Goal: Information Seeking & Learning: Learn about a topic

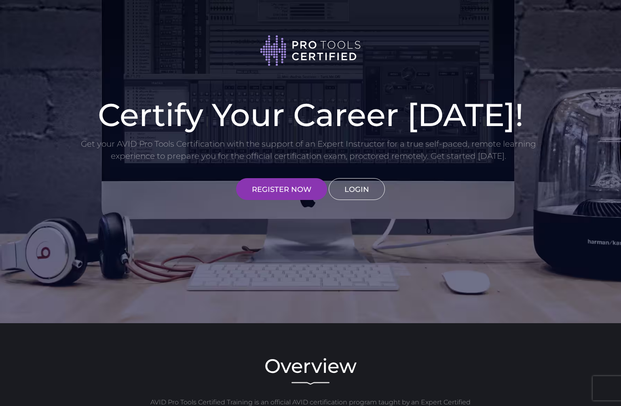
click at [364, 195] on link "LOGIN" at bounding box center [357, 189] width 56 height 22
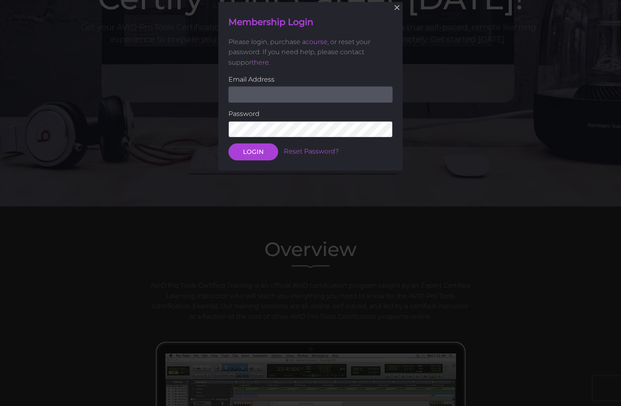
scroll to position [117, 0]
type input "[EMAIL_ADDRESS][DOMAIN_NAME]"
click at [253, 151] on button "LOGIN" at bounding box center [253, 151] width 50 height 17
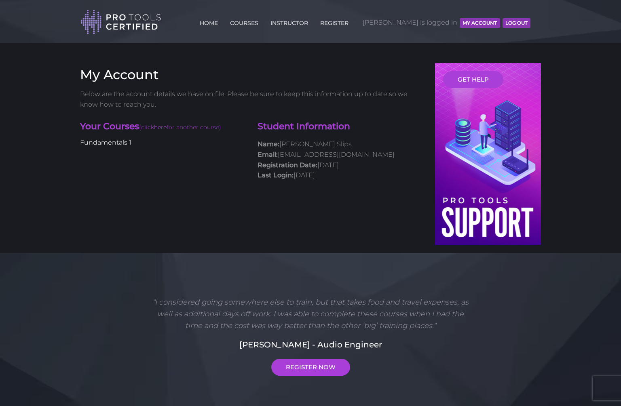
click at [104, 144] on link "Fundamentals 1" at bounding box center [105, 143] width 51 height 8
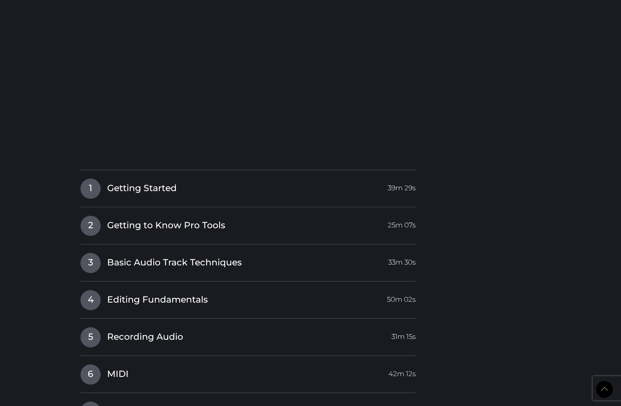
scroll to position [792, 0]
click at [138, 225] on span "Getting to Know Pro Tools" at bounding box center [166, 226] width 118 height 13
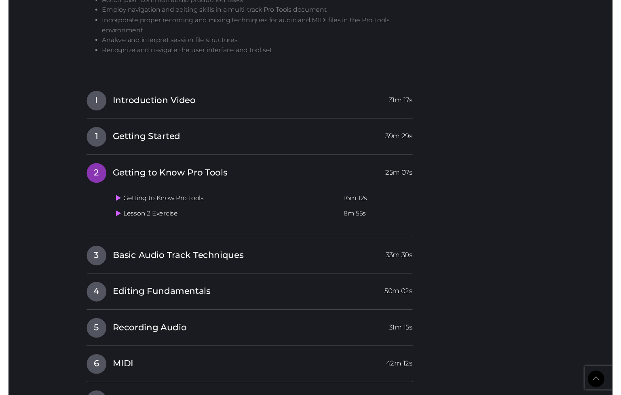
scroll to position [649, 0]
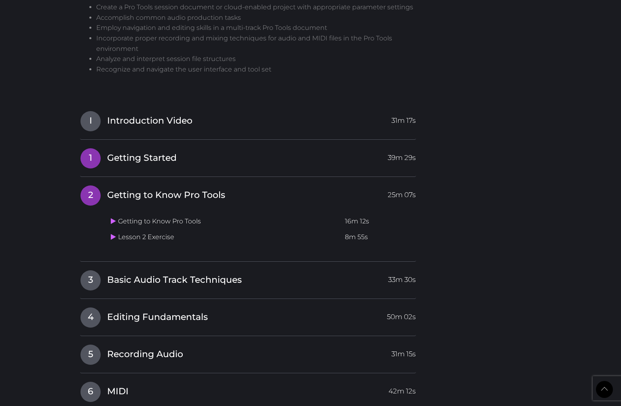
click at [151, 152] on span "Getting Started" at bounding box center [142, 158] width 70 height 13
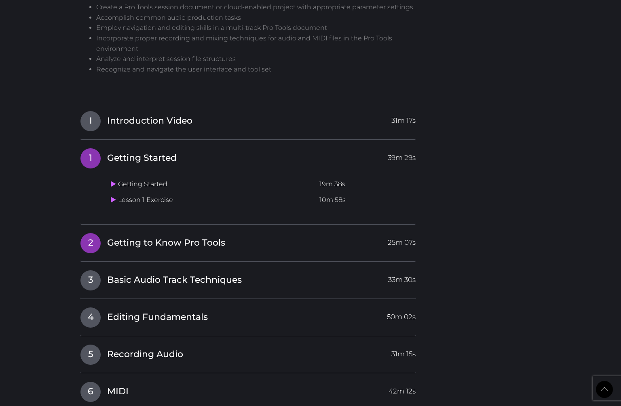
click at [167, 237] on span "Getting to Know Pro Tools" at bounding box center [166, 243] width 118 height 13
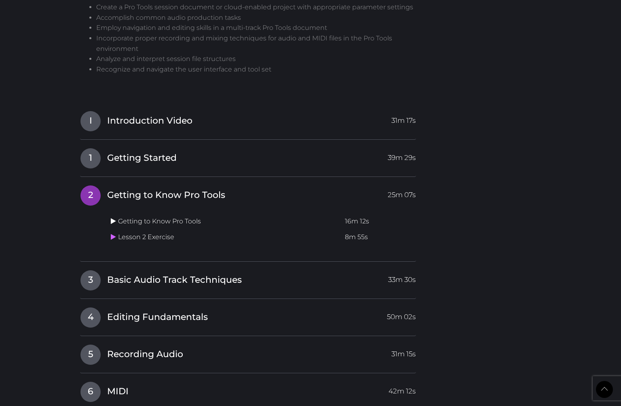
click at [116, 218] on icon at bounding box center [113, 221] width 5 height 6
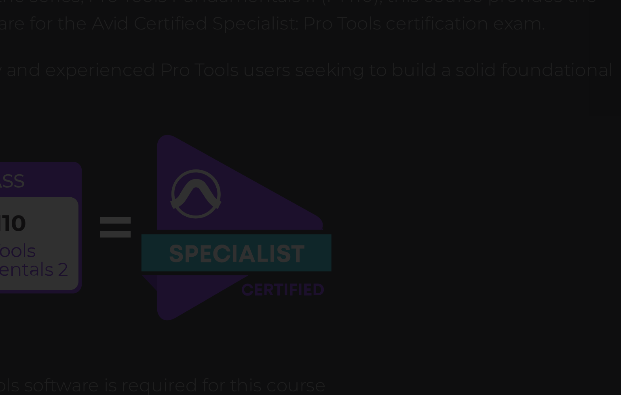
scroll to position [313, 0]
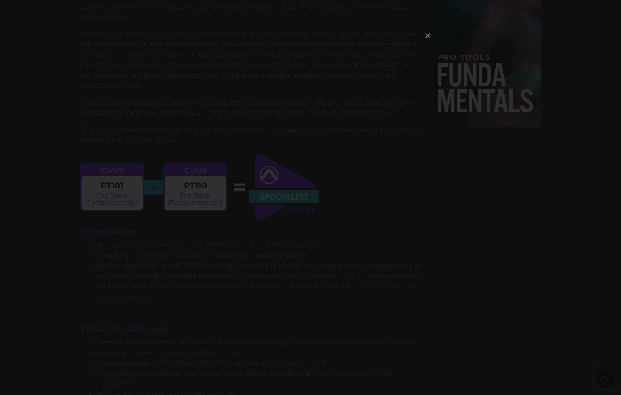
click at [429, 37] on span "×" at bounding box center [428, 35] width 8 height 17
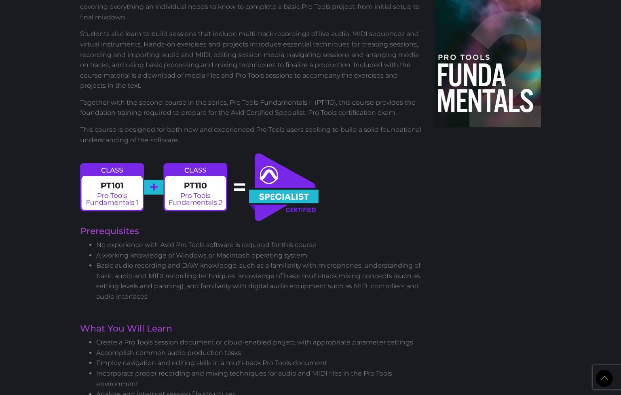
scroll to position [668, 0]
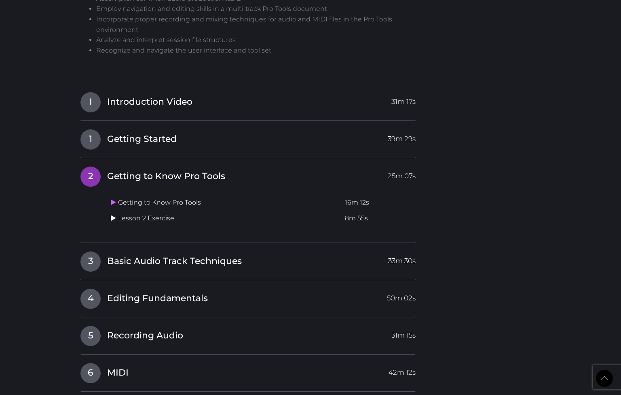
click at [113, 215] on icon at bounding box center [113, 218] width 5 height 6
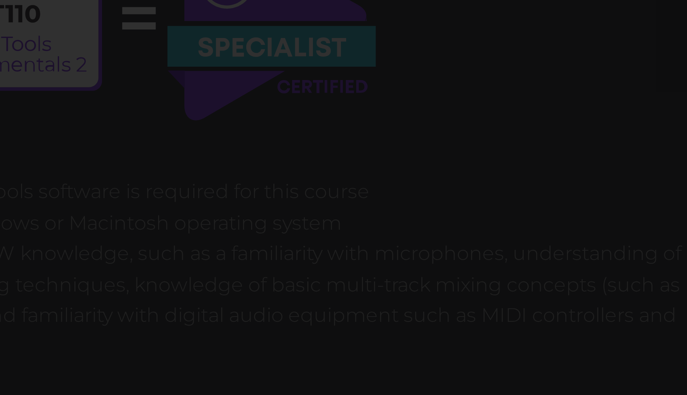
scroll to position [332, 0]
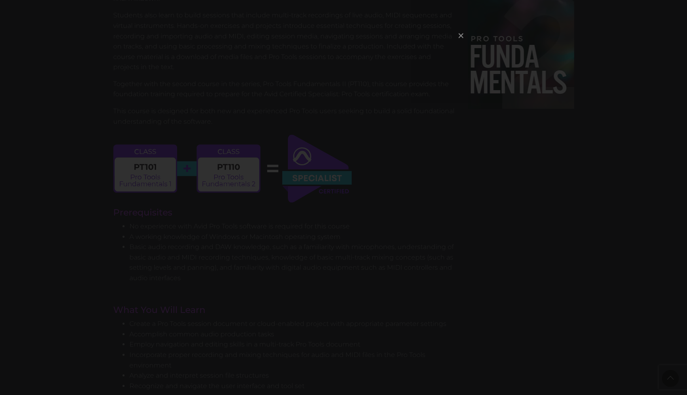
click at [461, 36] on span "×" at bounding box center [461, 35] width 8 height 17
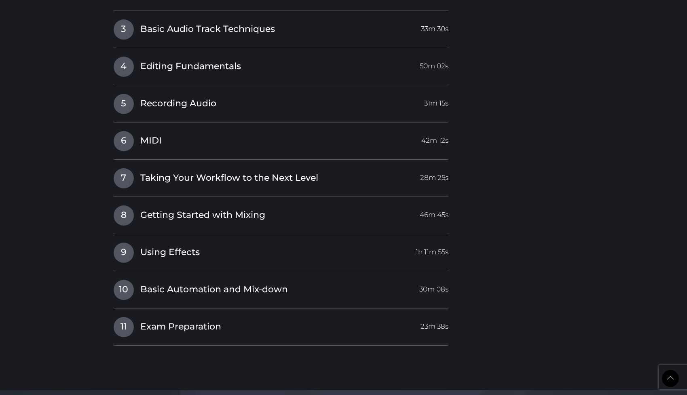
scroll to position [893, 0]
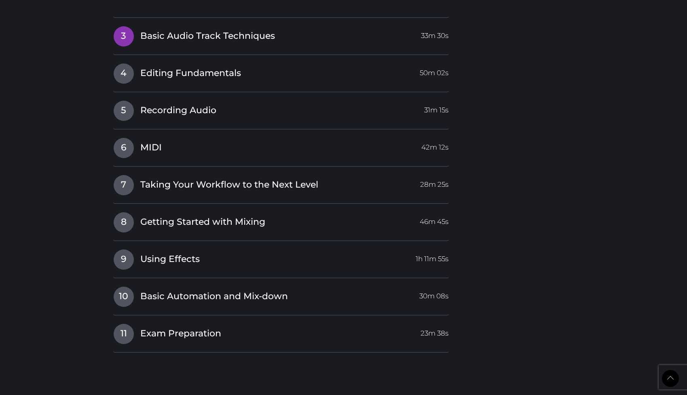
click at [188, 33] on span "Basic Audio Track Techniques" at bounding box center [207, 36] width 135 height 13
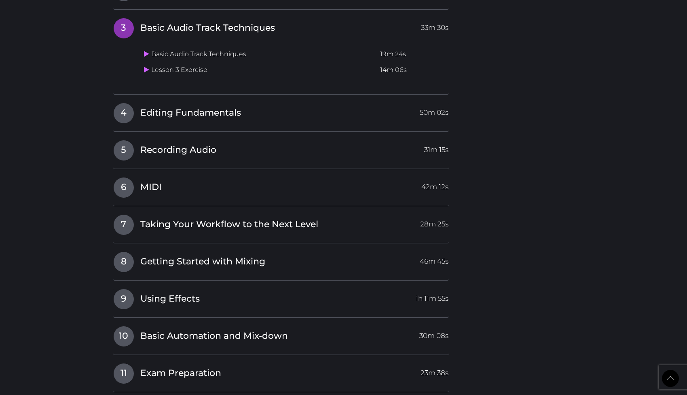
scroll to position [852, 0]
click at [146, 51] on icon at bounding box center [146, 54] width 5 height 6
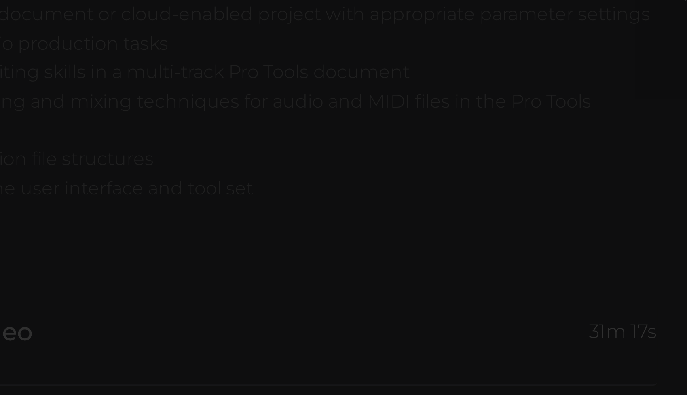
scroll to position [579, 0]
click at [463, 38] on span "×" at bounding box center [461, 35] width 8 height 17
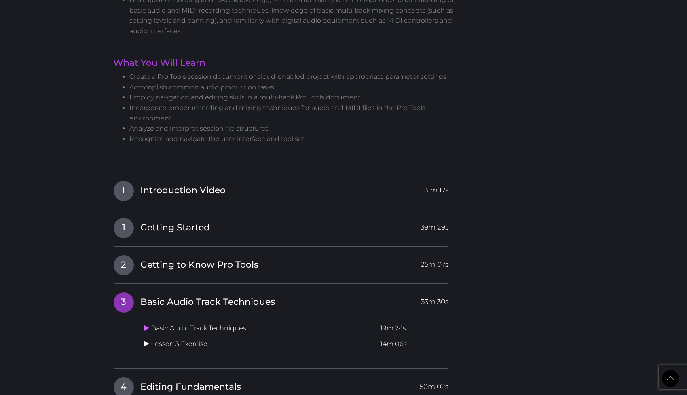
click at [146, 340] on icon at bounding box center [146, 343] width 5 height 6
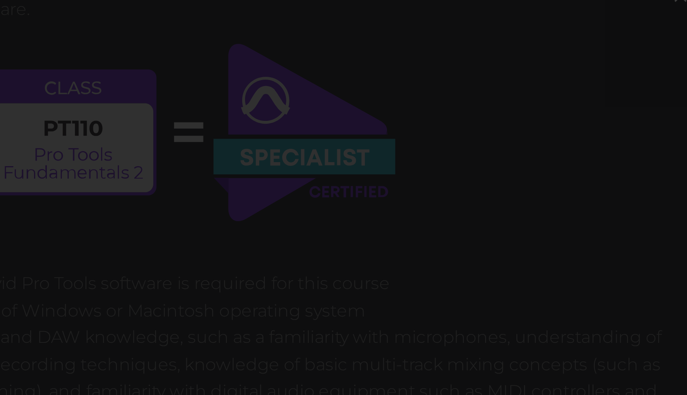
scroll to position [347, 0]
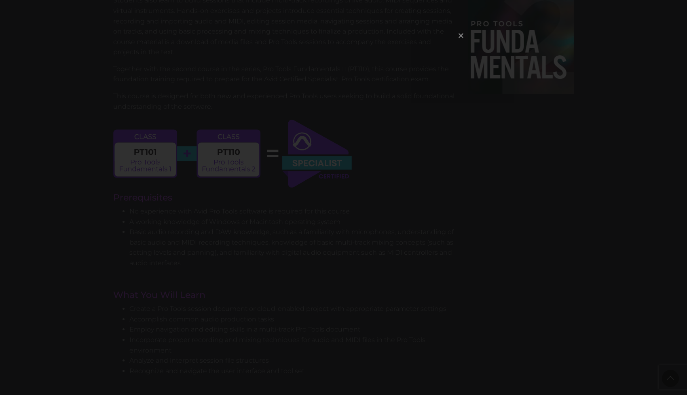
click at [463, 35] on span "×" at bounding box center [461, 35] width 8 height 17
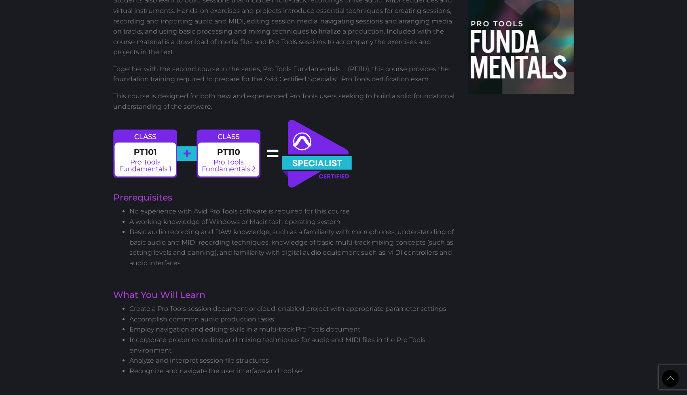
scroll to position [720, 0]
